Goal: Information Seeking & Learning: Learn about a topic

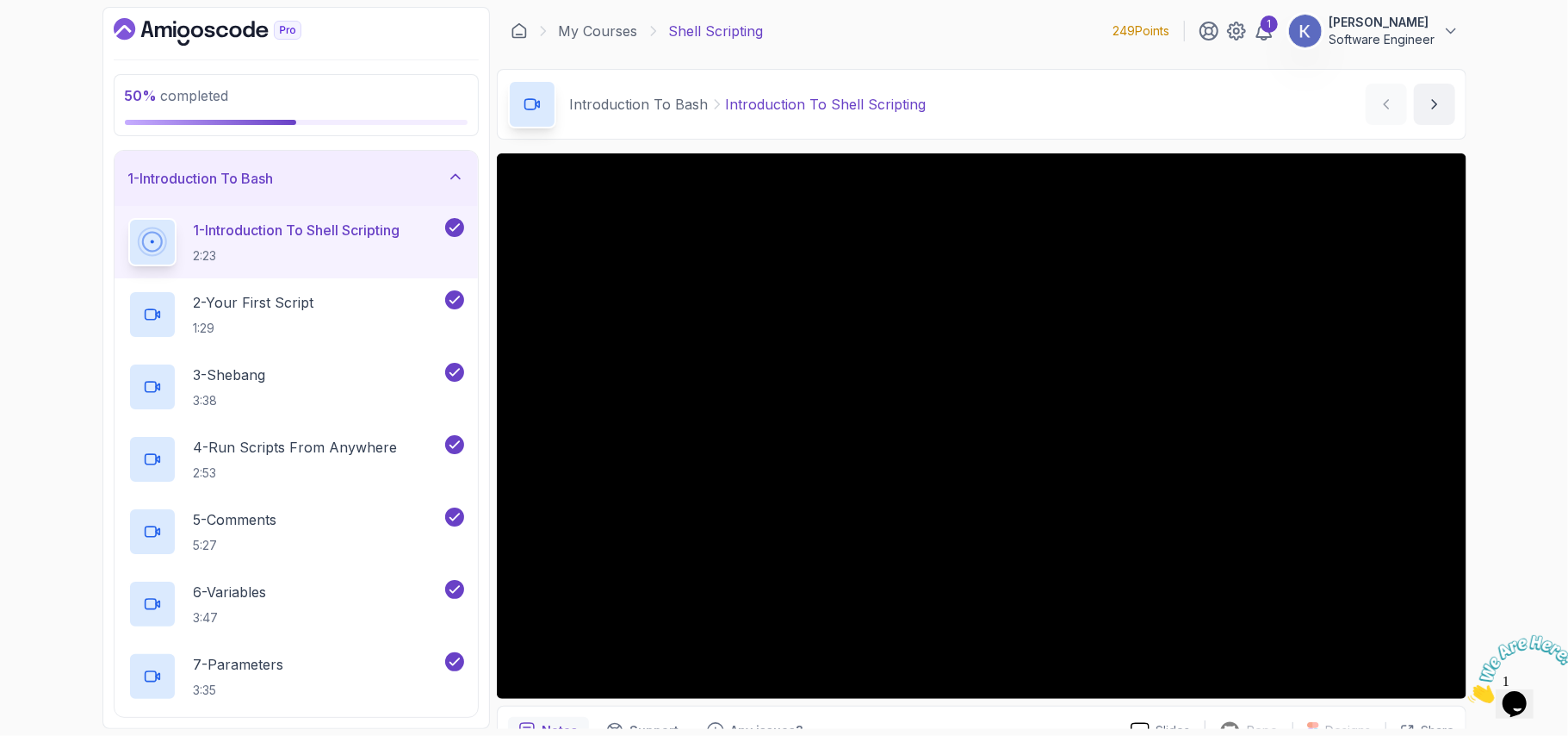
click at [119, 242] on div "1 - Introduction To Shell Scripting 2:23" at bounding box center [296, 241] width 363 height 73
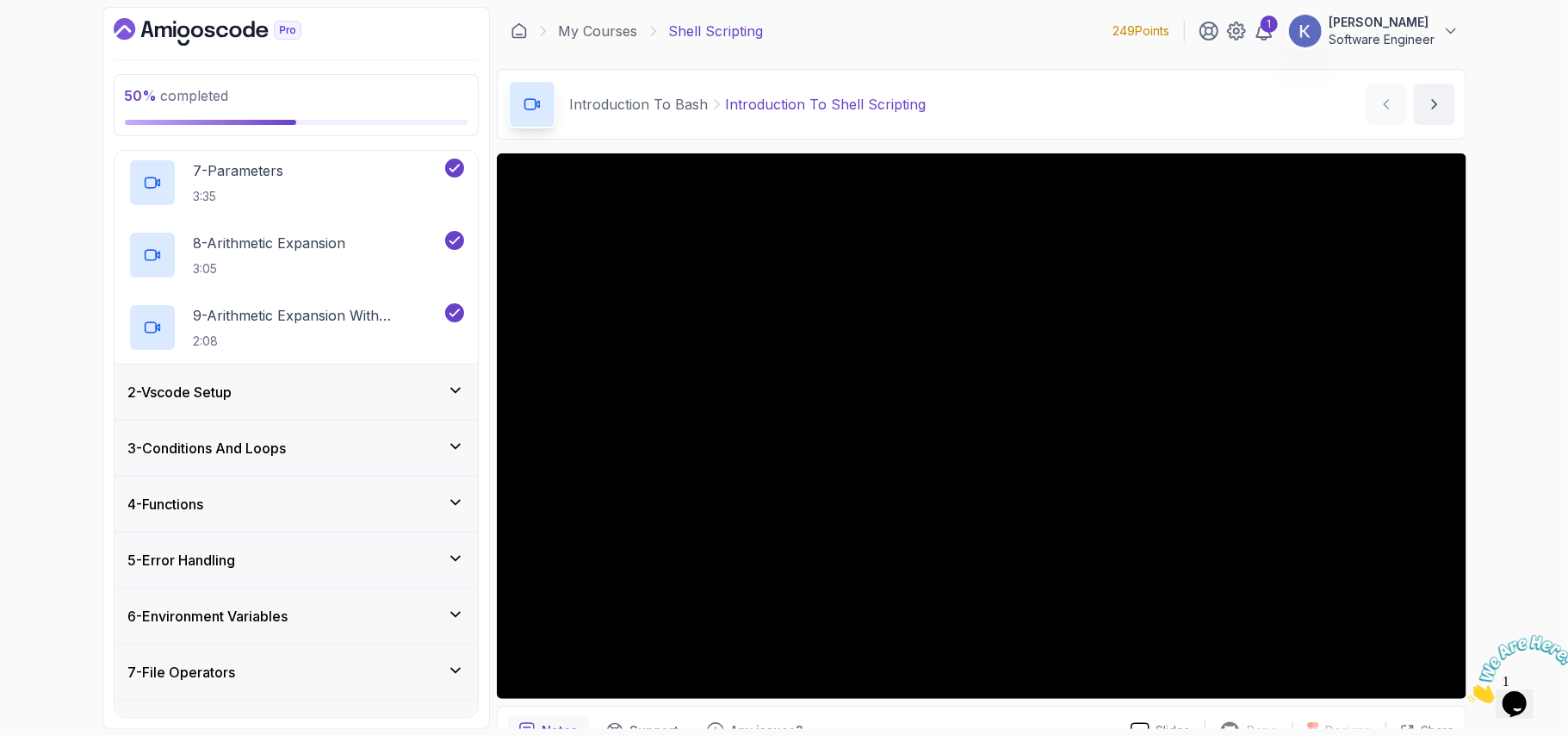
scroll to position [535, 0]
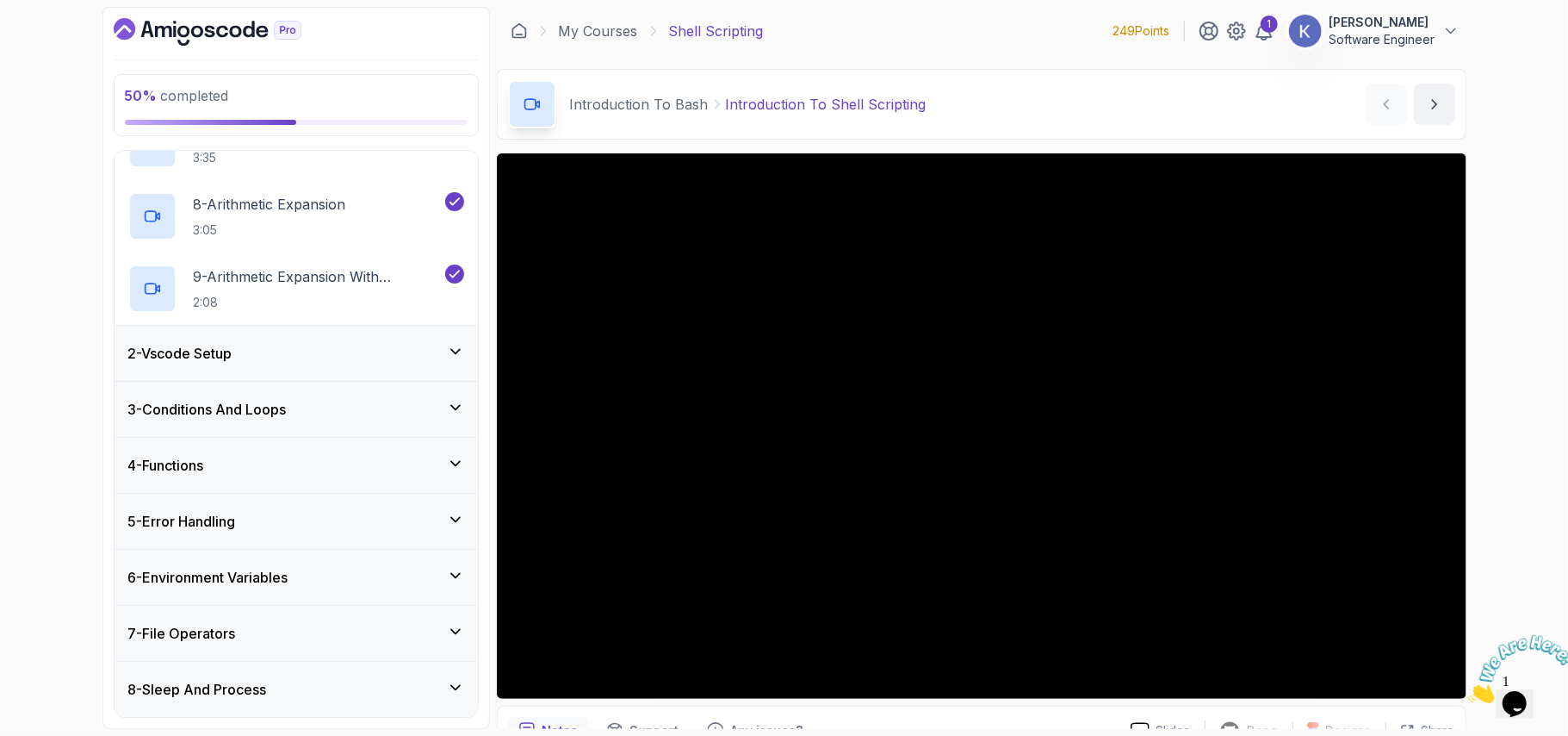
click at [338, 673] on div "8 - Sleep And Process" at bounding box center [296, 688] width 363 height 55
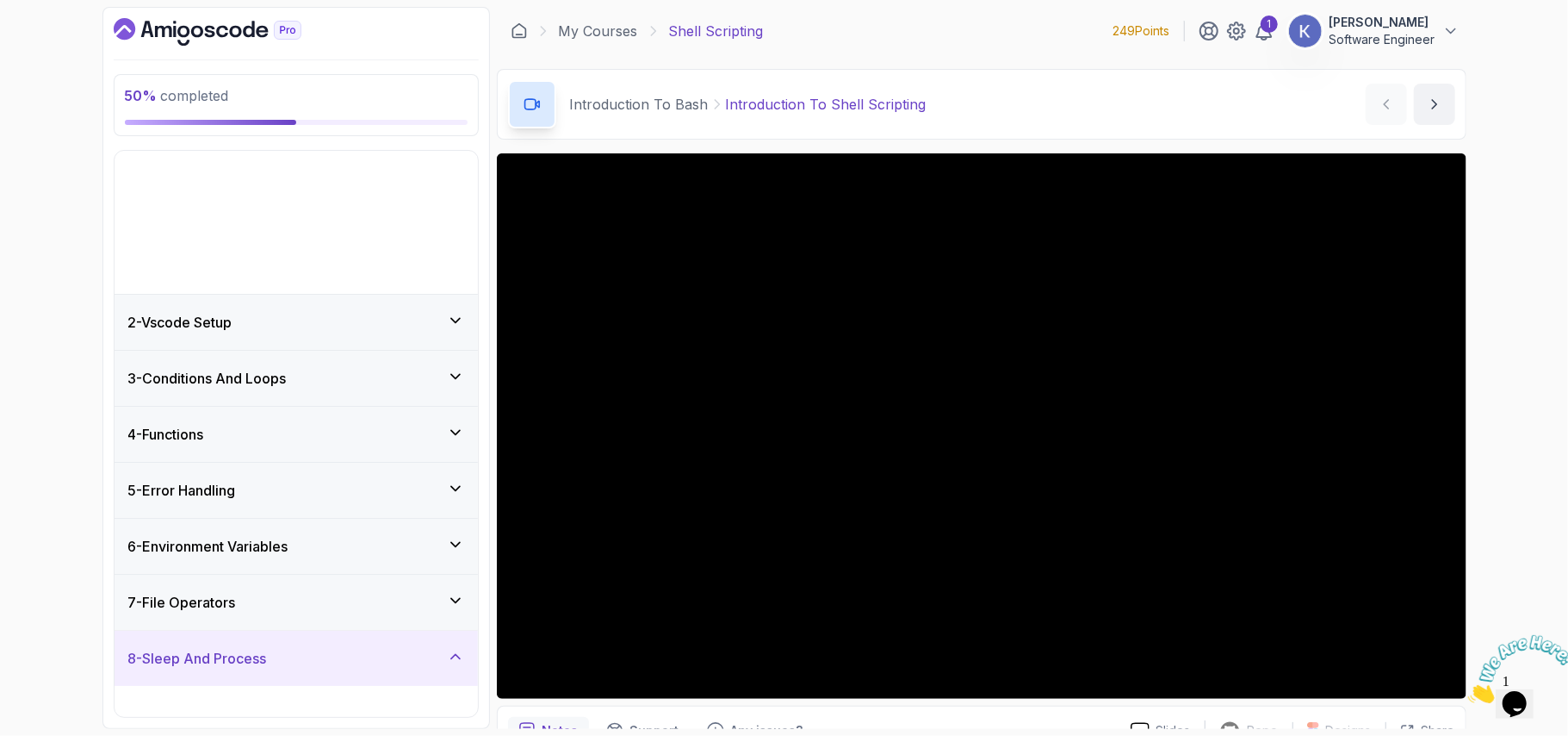
click at [338, 673] on div "1 - Introduction To Bash 1 - Introduction To Shell Scripting 2:23 2 - Your Firs…" at bounding box center [296, 433] width 363 height 566
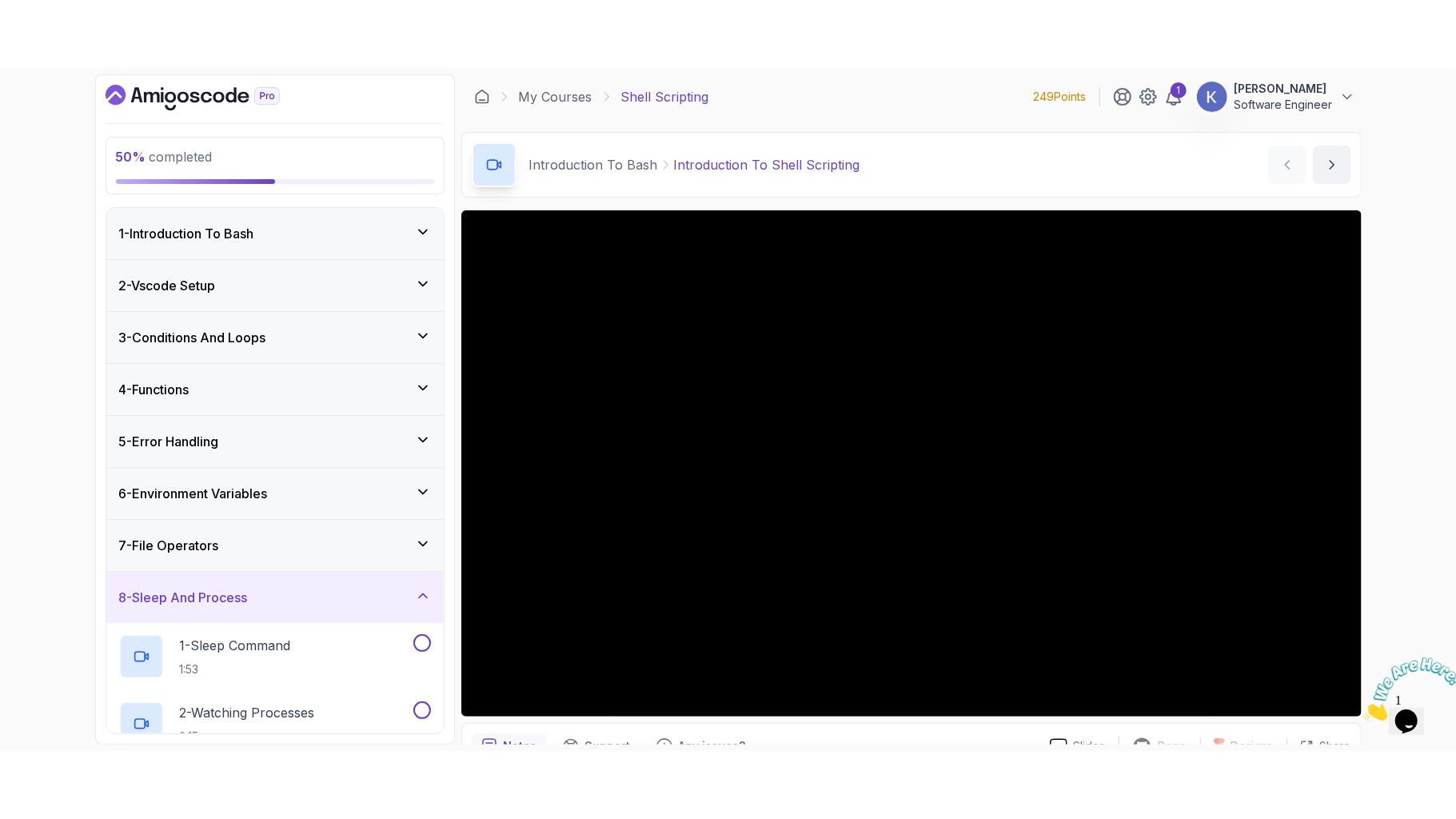
scroll to position [26, 0]
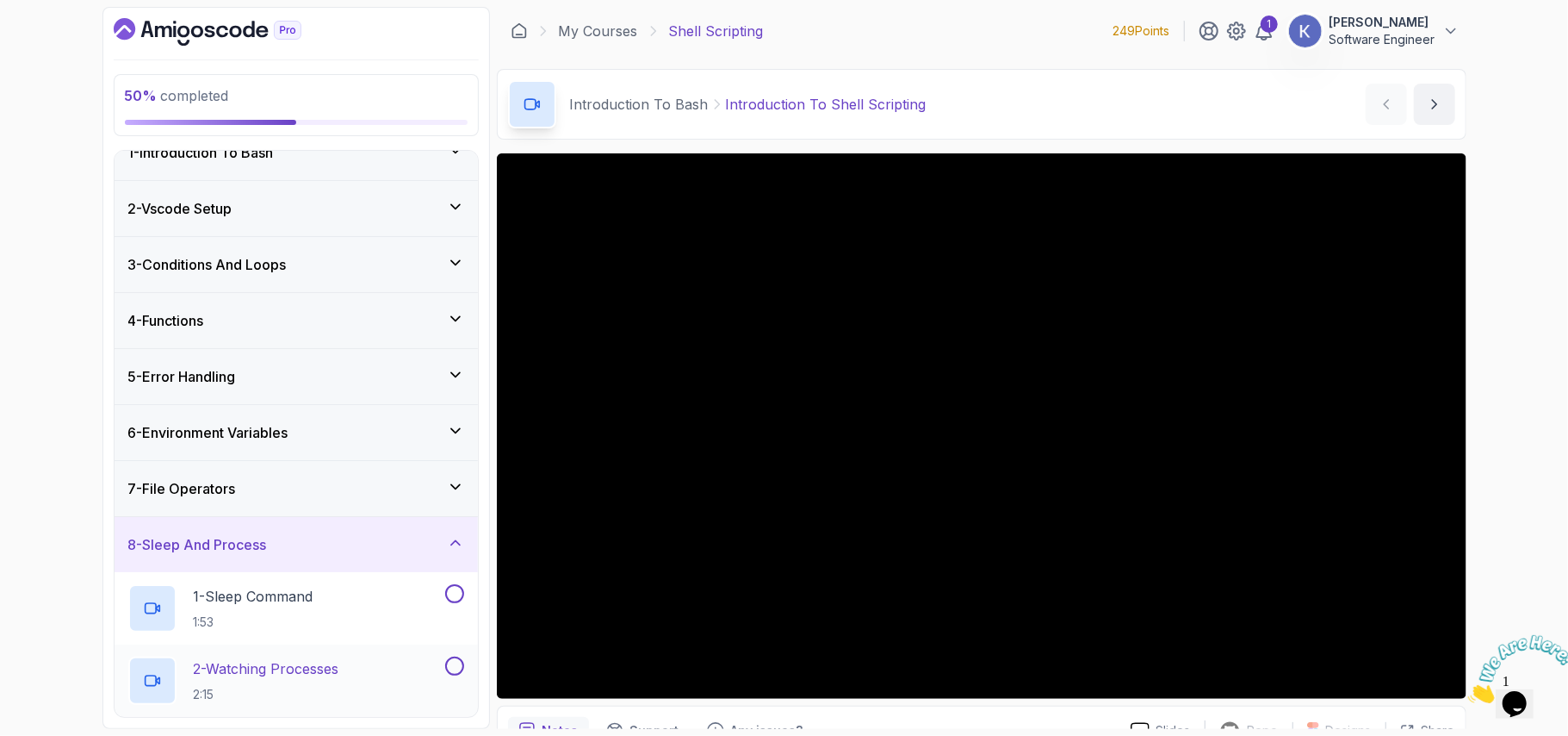
click at [338, 675] on p "2 - Watching Processes" at bounding box center [267, 668] width 145 height 20
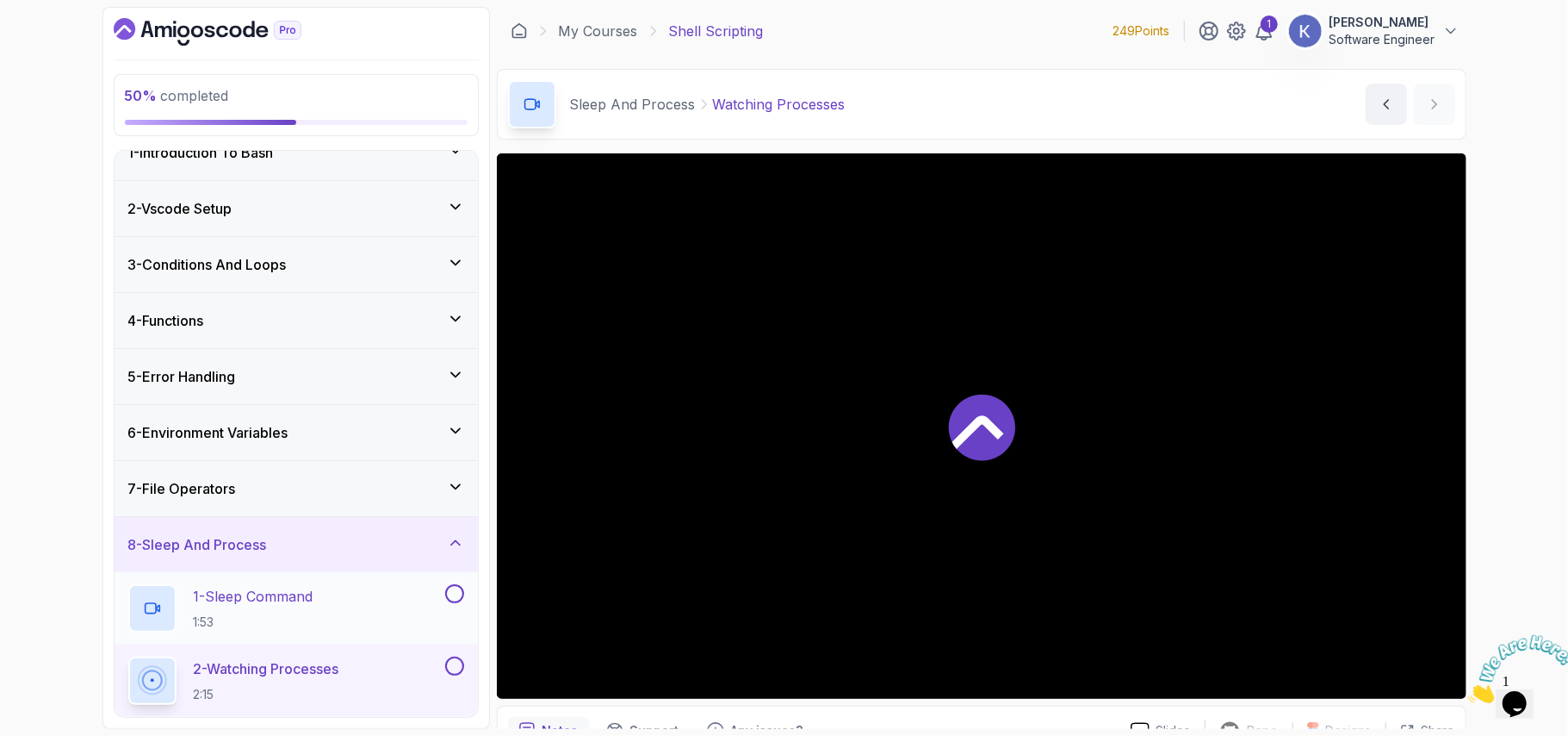
click at [455, 592] on button at bounding box center [455, 593] width 19 height 19
click at [455, 665] on button at bounding box center [455, 666] width 19 height 19
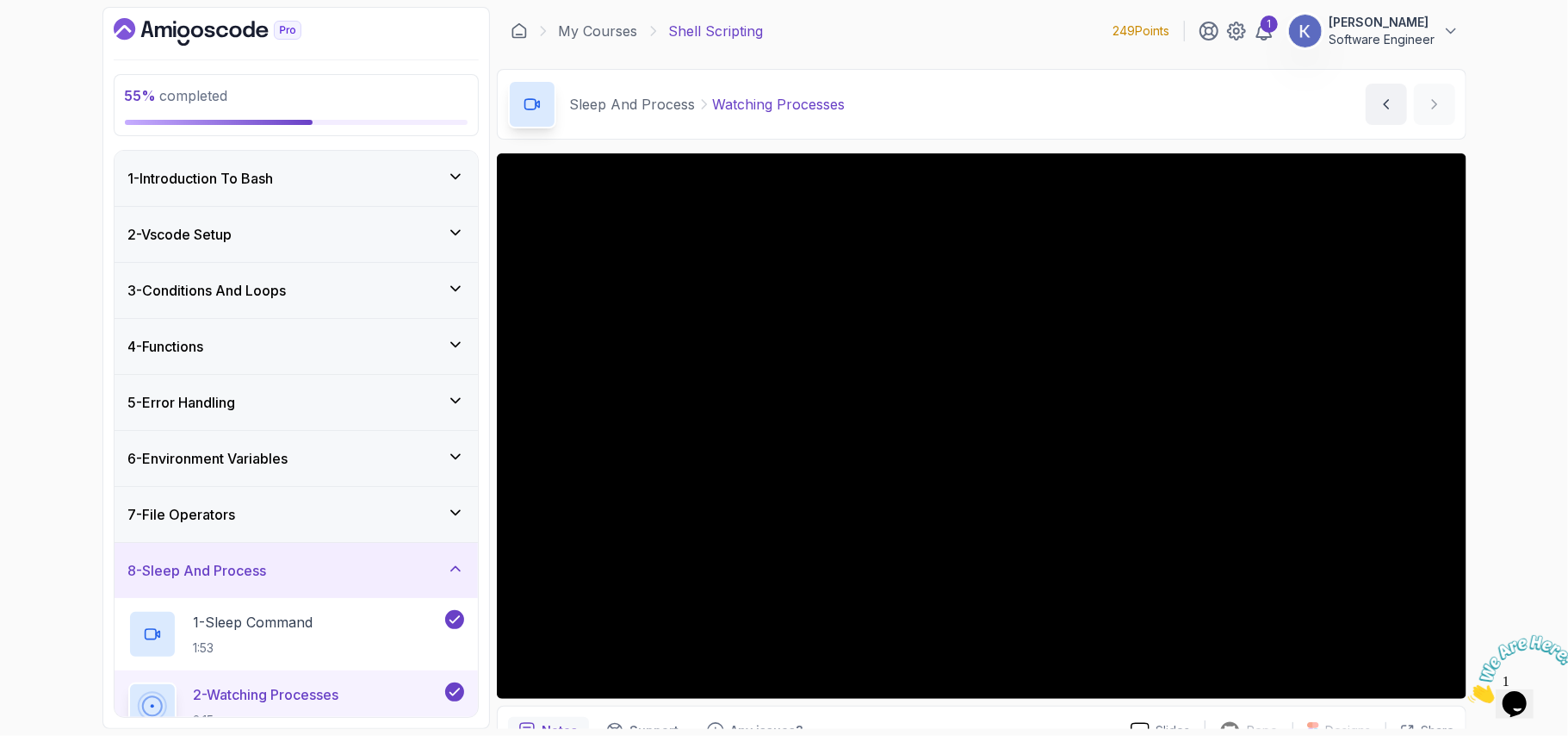
click at [301, 581] on div "8 - Sleep And Process" at bounding box center [296, 569] width 335 height 20
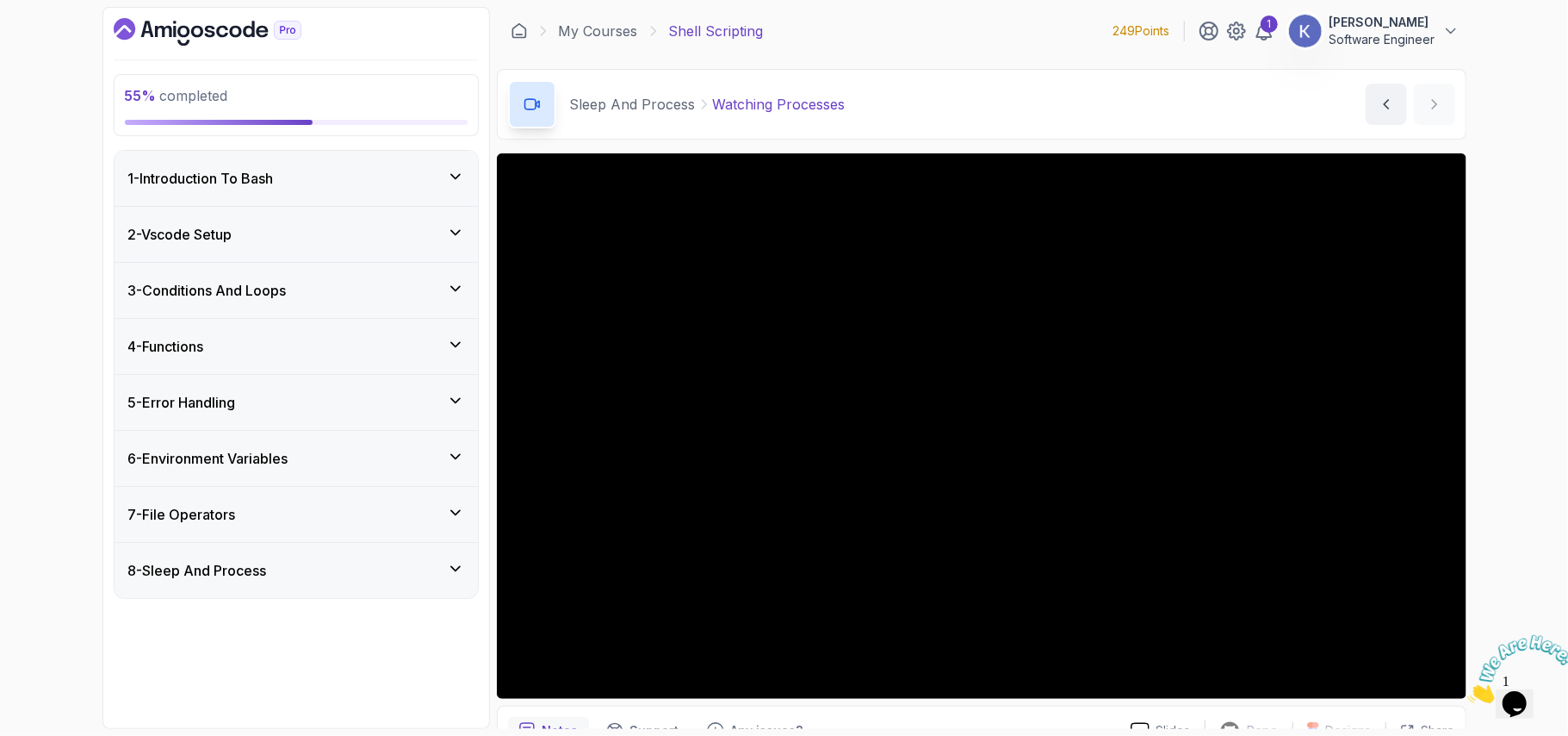
click at [262, 404] on div "5 - Error Handling" at bounding box center [296, 401] width 335 height 20
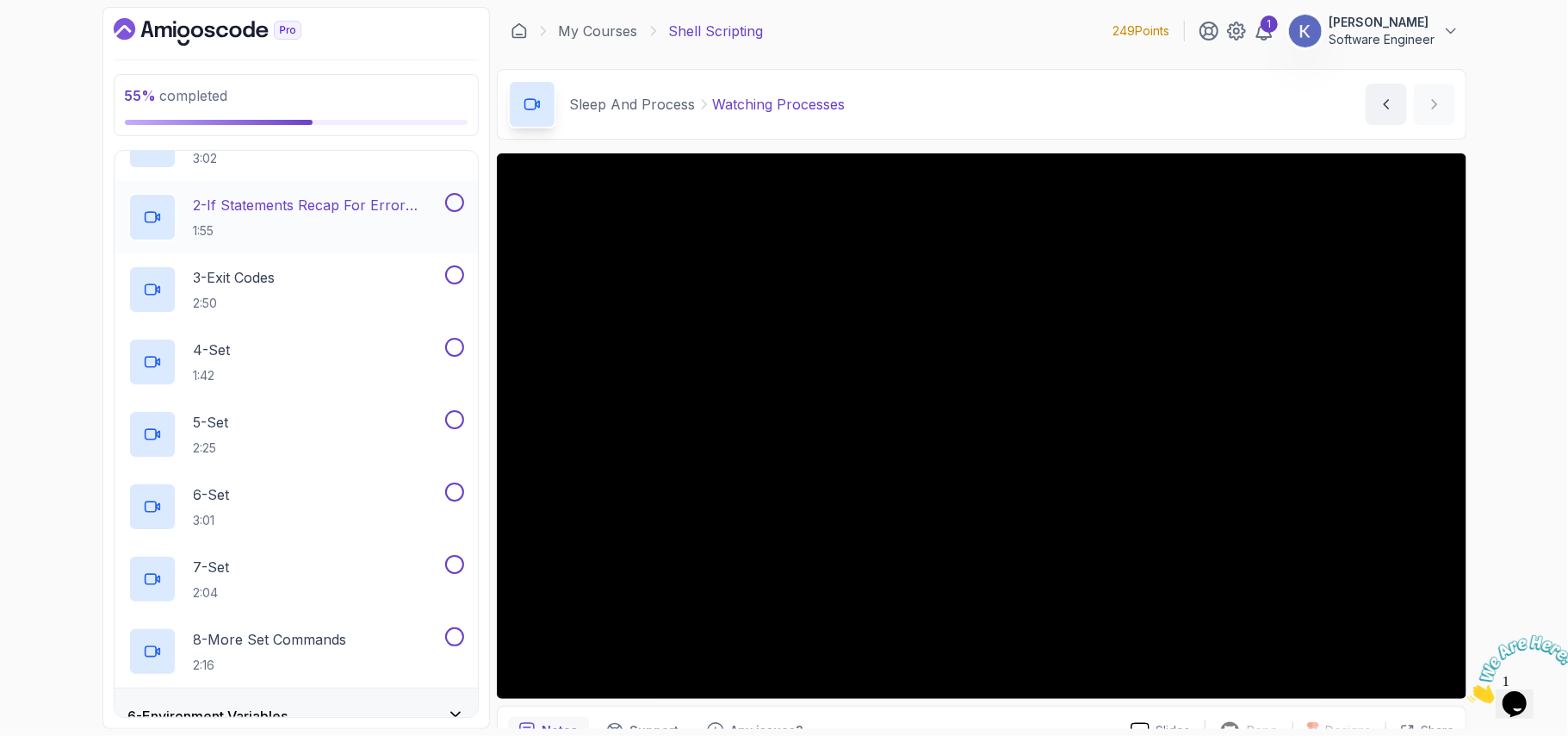
scroll to position [275, 0]
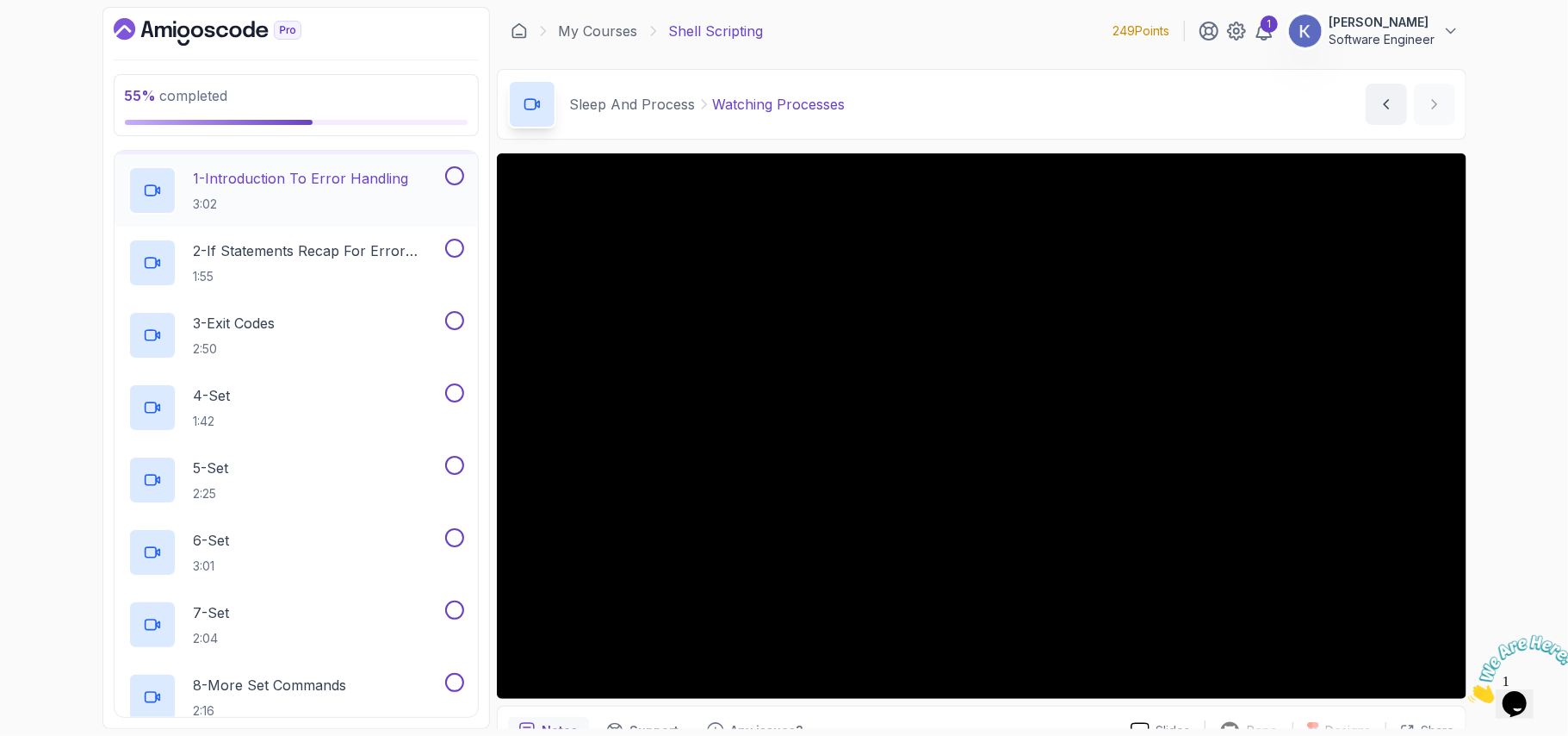
click at [348, 190] on h2 "1 - Introduction To Error Handling 3:02" at bounding box center [301, 190] width 215 height 45
